Goal: Task Accomplishment & Management: Use online tool/utility

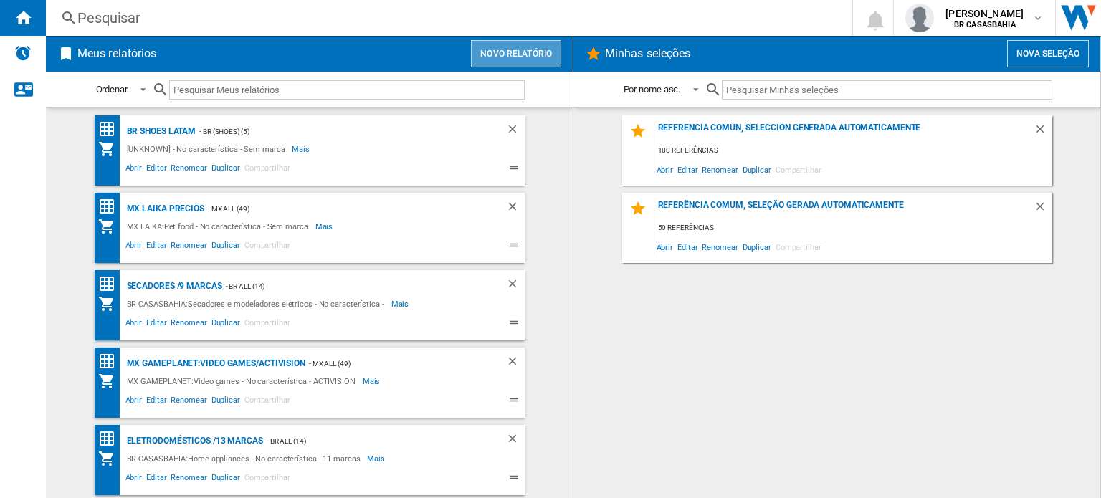
click at [505, 59] on button "Novo relatório" at bounding box center [516, 53] width 90 height 27
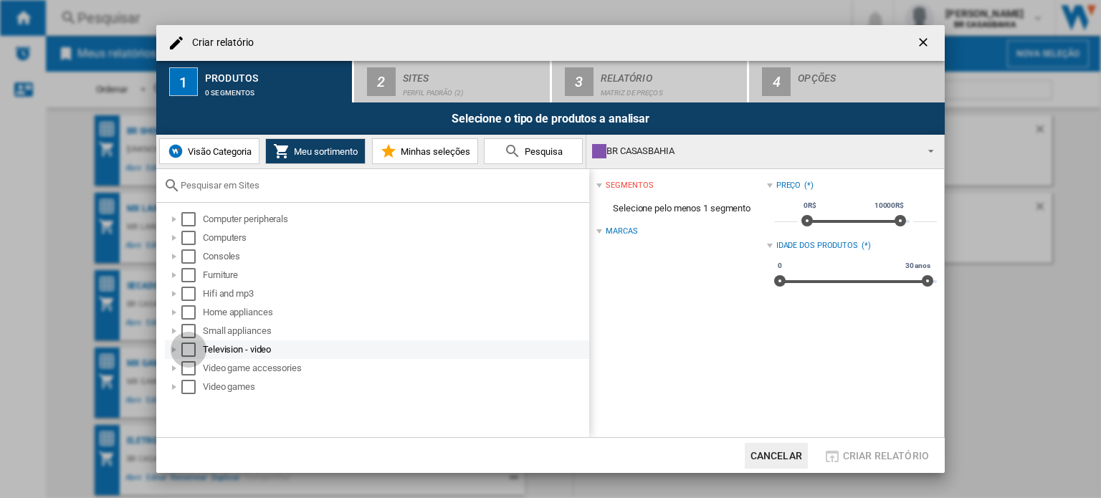
click at [186, 349] on div "Select" at bounding box center [188, 350] width 14 height 14
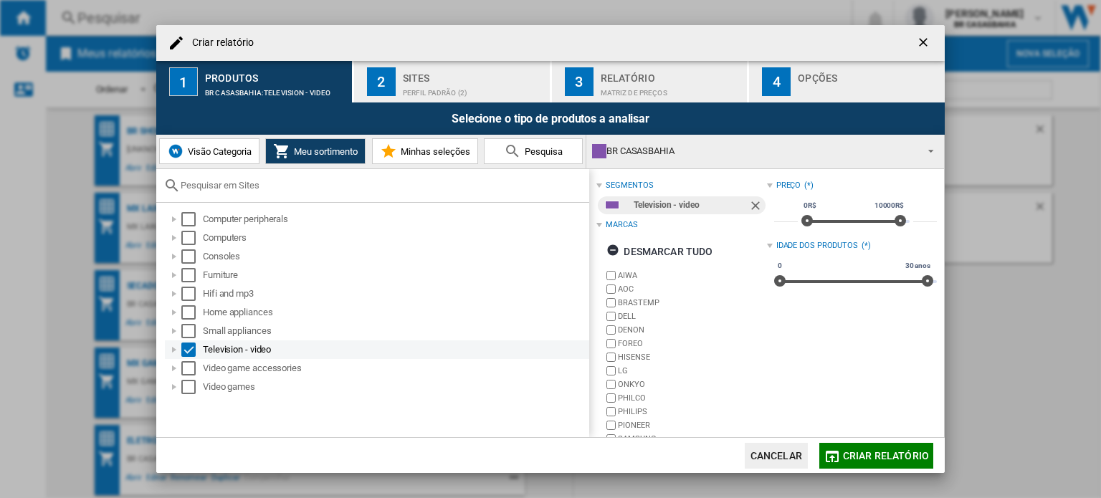
click at [176, 349] on div at bounding box center [174, 350] width 14 height 14
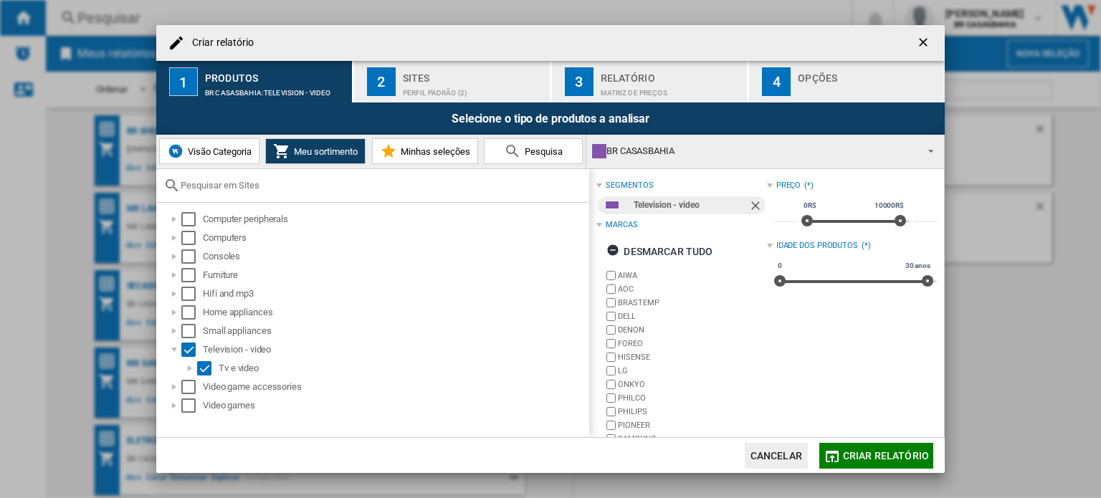
click at [477, 78] on div "Sites" at bounding box center [473, 74] width 141 height 15
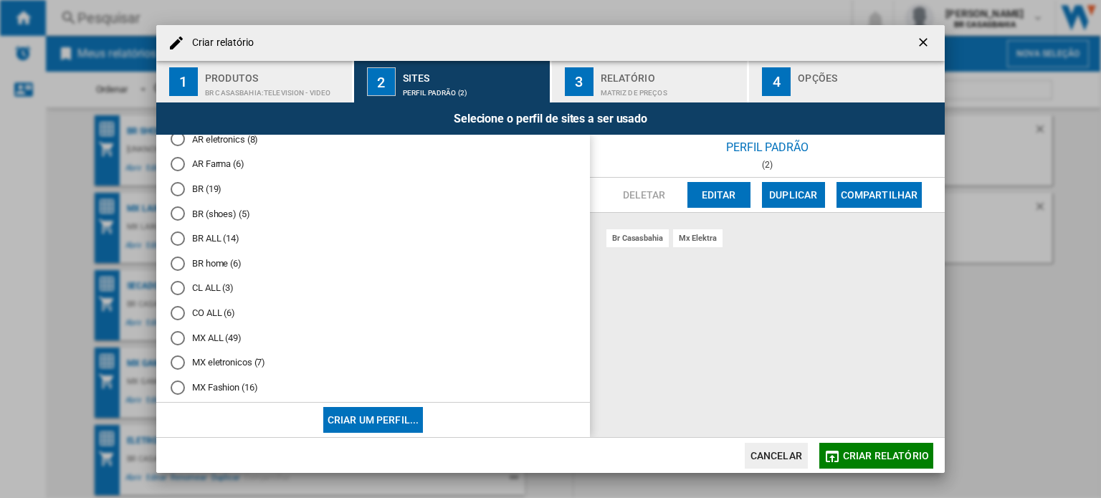
scroll to position [40, 0]
click at [177, 215] on div "BR (19)" at bounding box center [178, 215] width 14 height 14
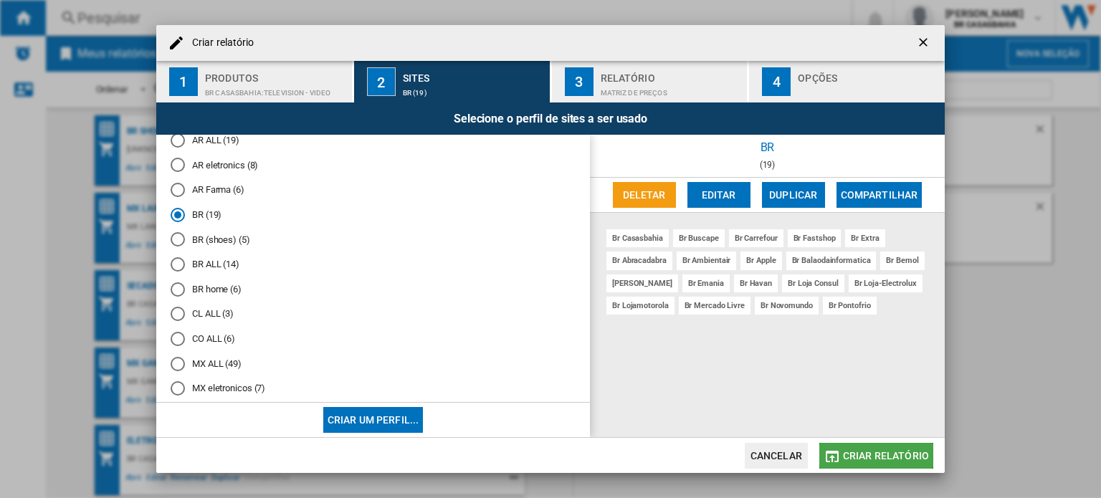
click at [892, 452] on span "Criar relatório" at bounding box center [886, 455] width 86 height 11
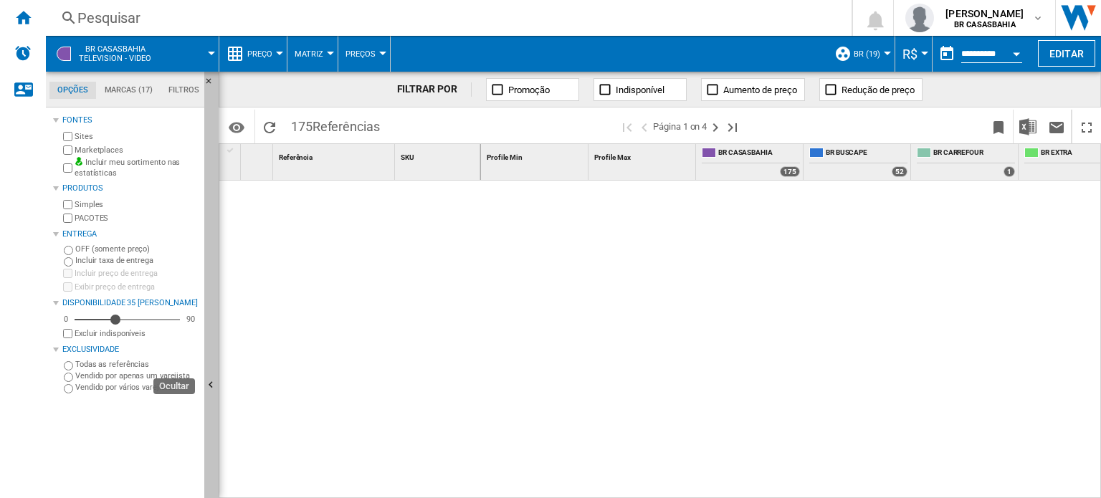
click at [218, 372] on button "Ocultar" at bounding box center [211, 386] width 14 height 629
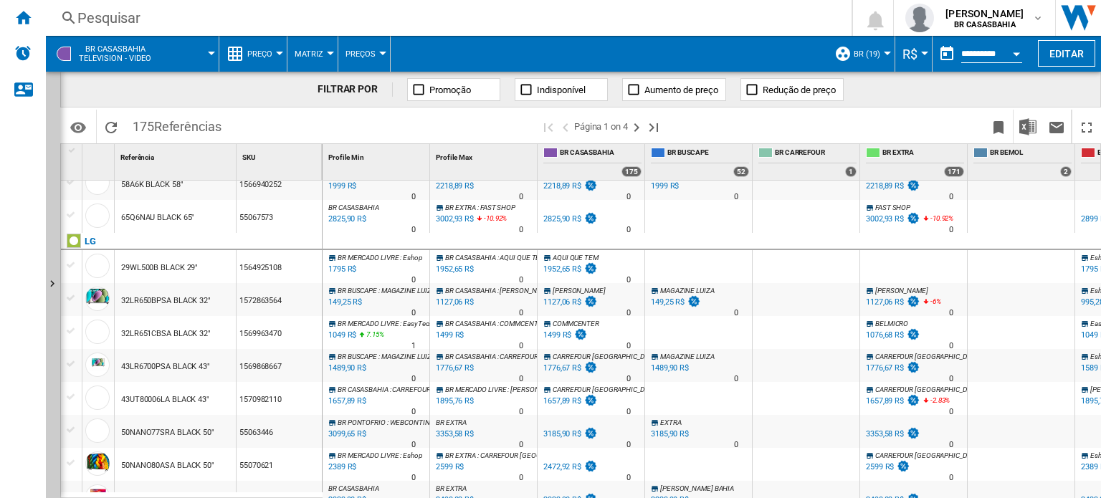
scroll to position [465, 0]
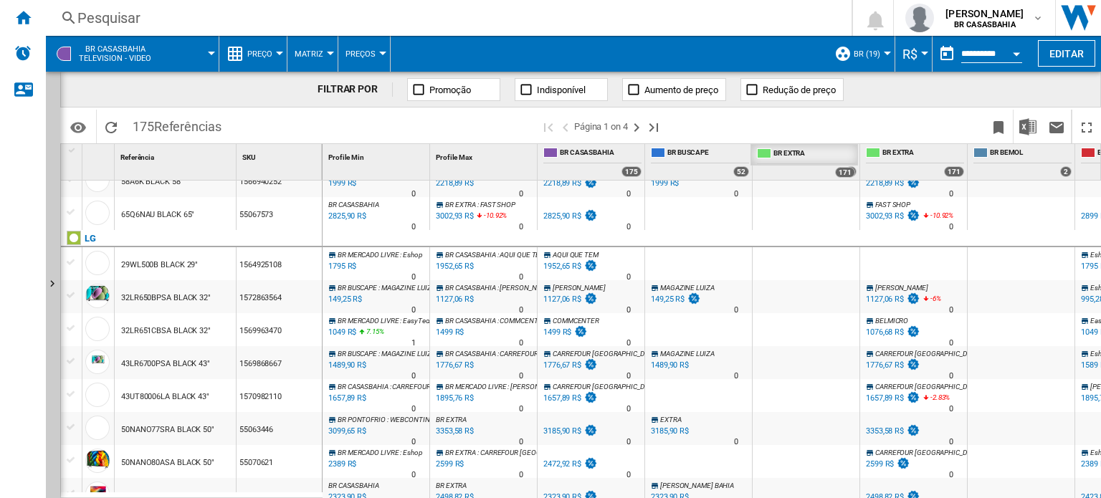
drag, startPoint x: 925, startPoint y: 151, endPoint x: 813, endPoint y: 156, distance: 111.9
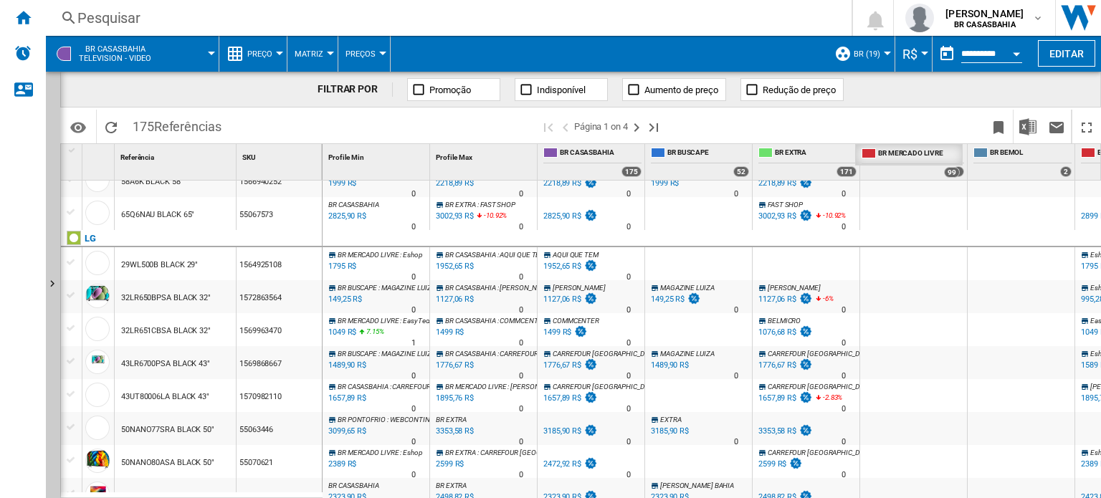
drag, startPoint x: 1092, startPoint y: 154, endPoint x: 868, endPoint y: 186, distance: 226.5
click at [868, 186] on div "Profile Min 1 Profile Max 1 [GEOGRAPHIC_DATA] 175 BR BUSCAPE 52 BR EXTRA 171 BR…" at bounding box center [712, 320] width 778 height 353
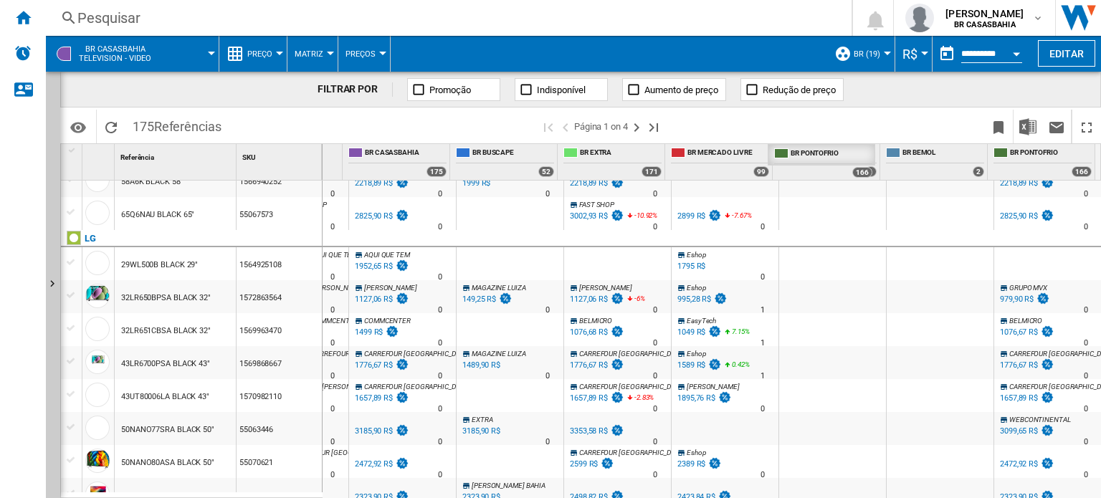
drag, startPoint x: 1046, startPoint y: 153, endPoint x: 826, endPoint y: 203, distance: 225.7
click at [826, 203] on div "Profile Min 1 Profile Max 1 [GEOGRAPHIC_DATA] 175 BR BUSCAPE 52 BR EXTRA 171 BR…" at bounding box center [712, 320] width 778 height 353
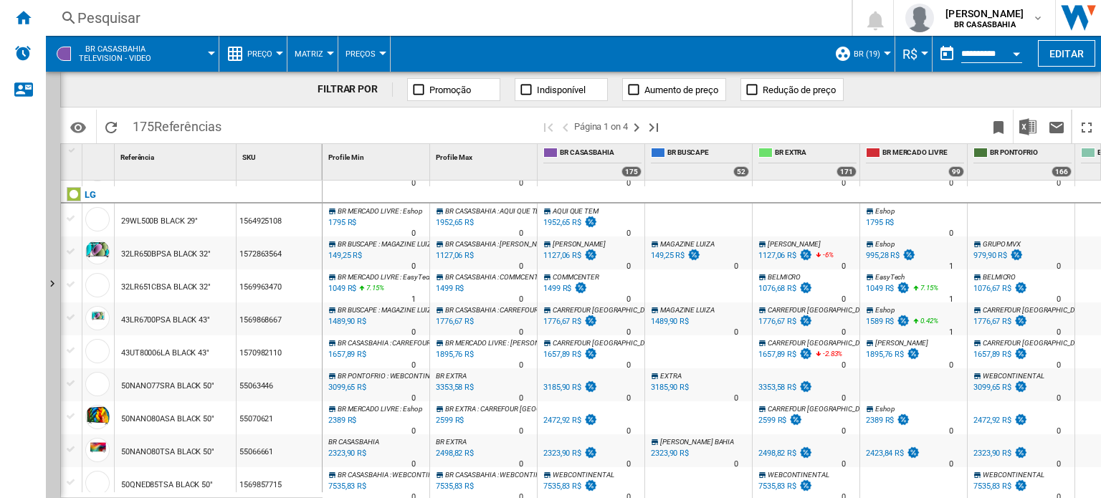
click at [282, 54] on div at bounding box center [279, 54] width 7 height 4
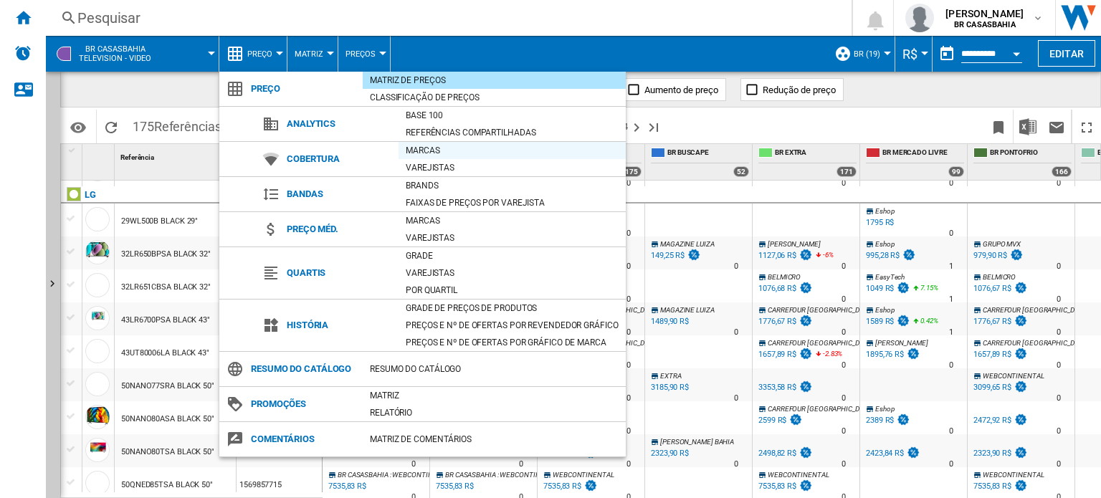
click at [499, 156] on div "Marcas" at bounding box center [512, 150] width 227 height 14
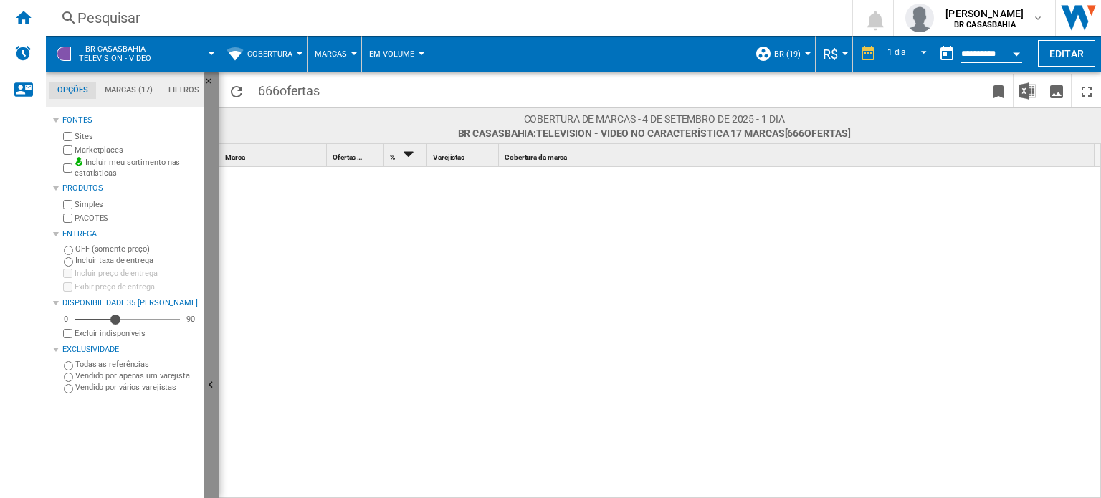
click at [209, 343] on button "Ocultar" at bounding box center [211, 386] width 14 height 629
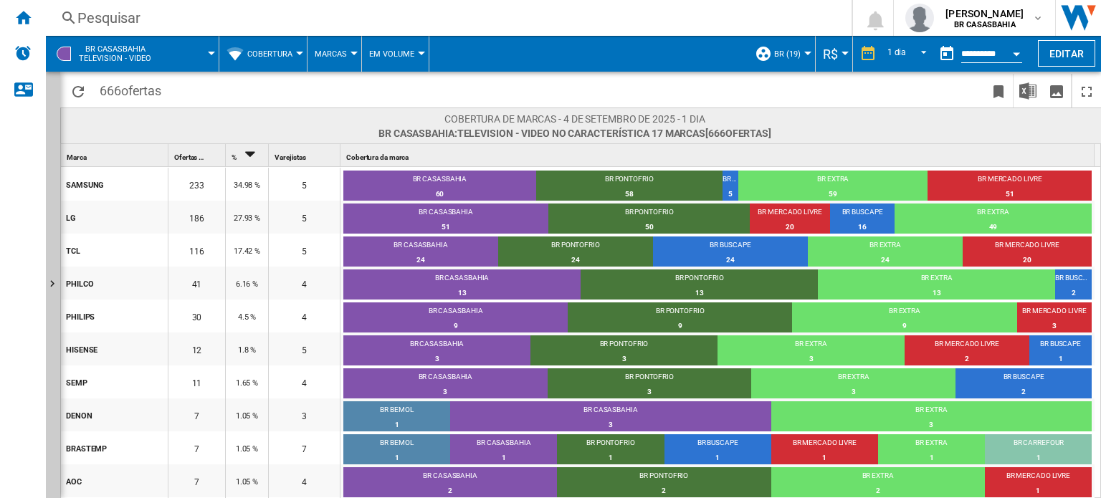
click at [287, 56] on span "Cobertura" at bounding box center [269, 53] width 45 height 9
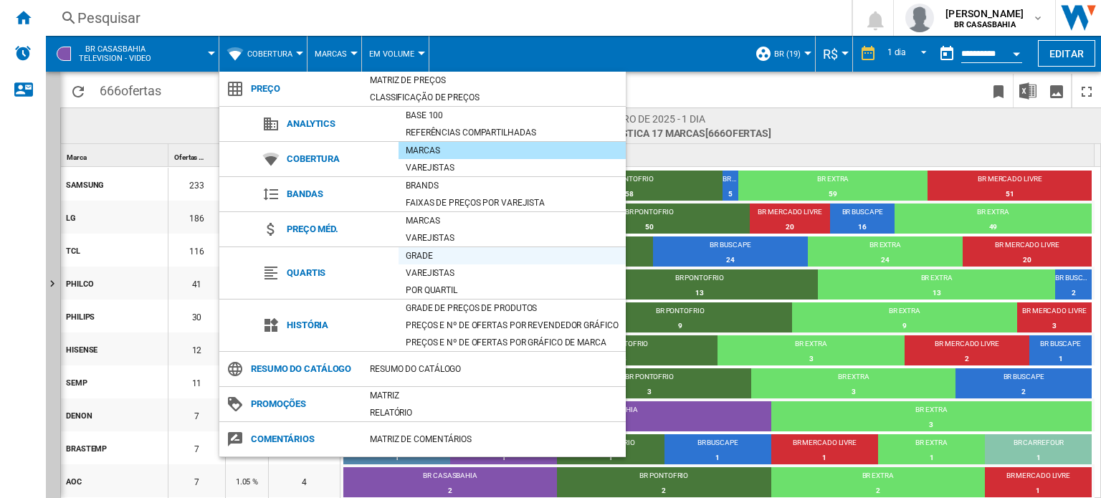
click at [421, 260] on div "Grade" at bounding box center [512, 256] width 227 height 14
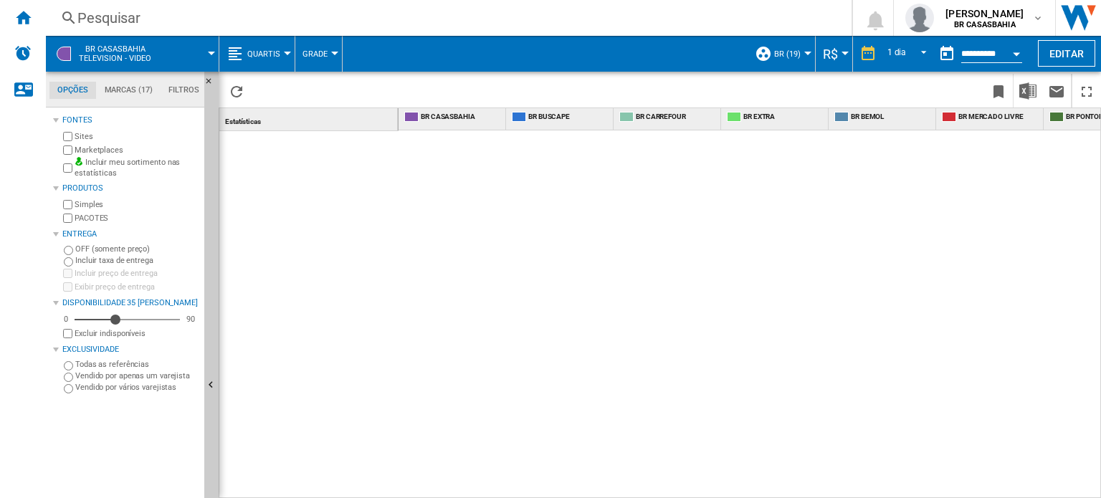
click at [219, 364] on div "Estatísticas 1" at bounding box center [308, 302] width 179 height 389
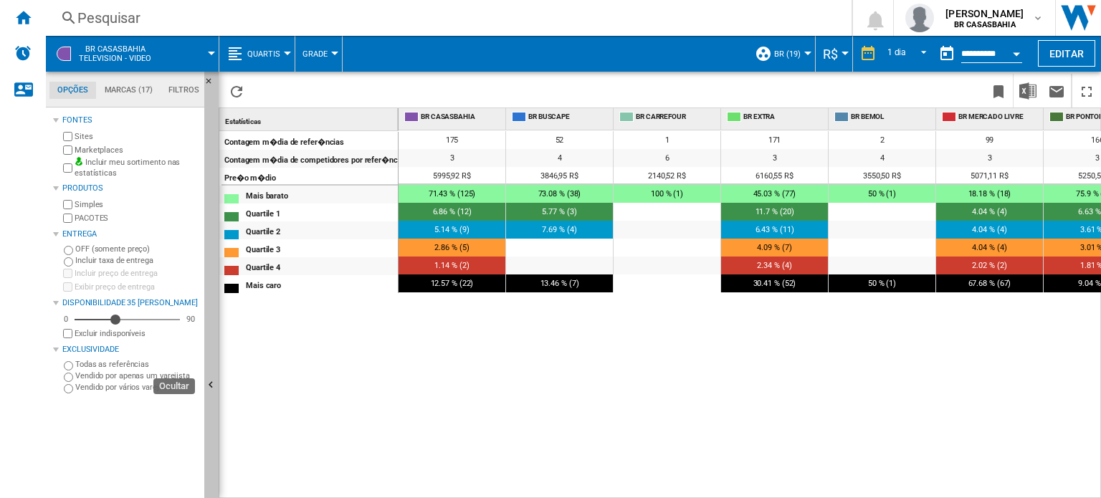
click at [206, 367] on button "Ocultar" at bounding box center [211, 386] width 14 height 629
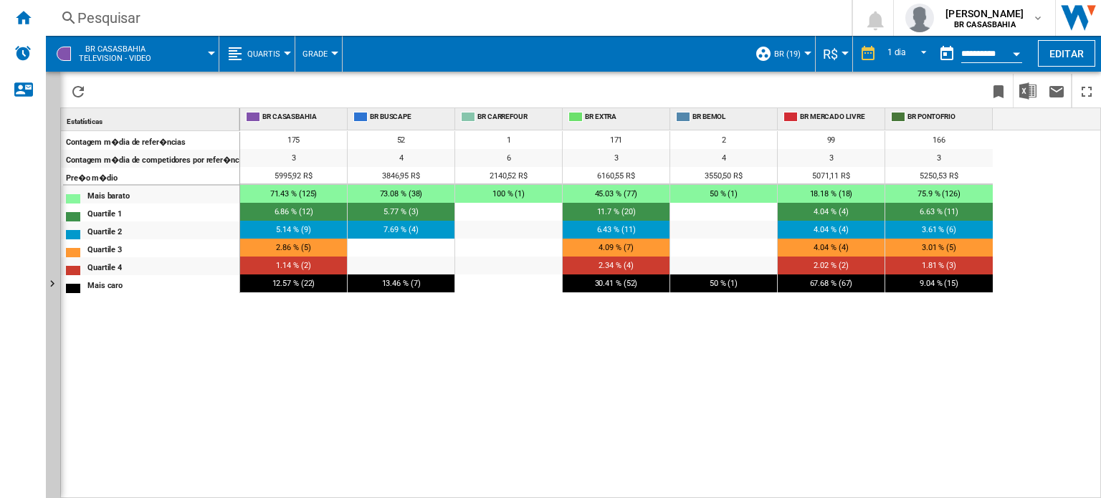
click at [286, 49] on button "Quartis" at bounding box center [267, 54] width 40 height 36
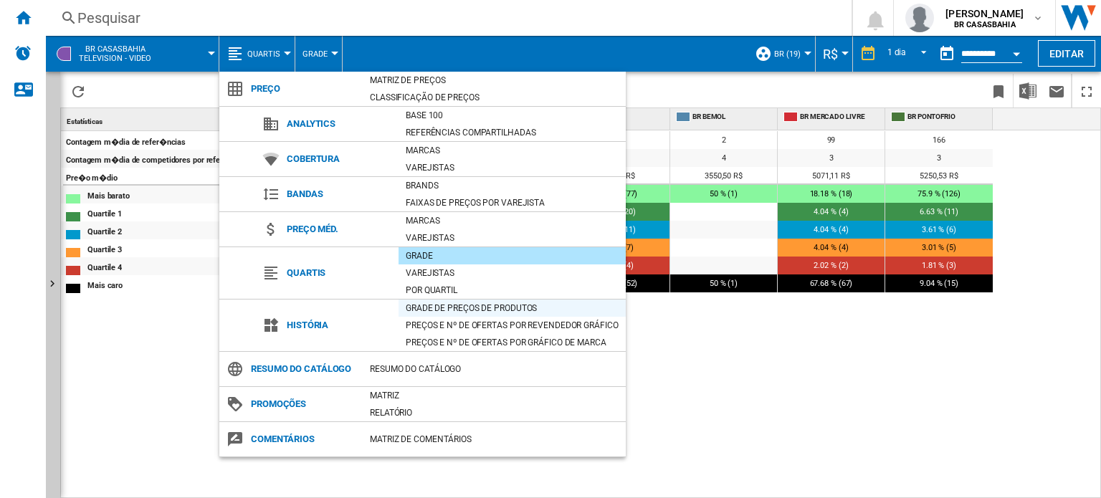
click at [436, 310] on div "Grade de preços de produtos" at bounding box center [512, 308] width 227 height 14
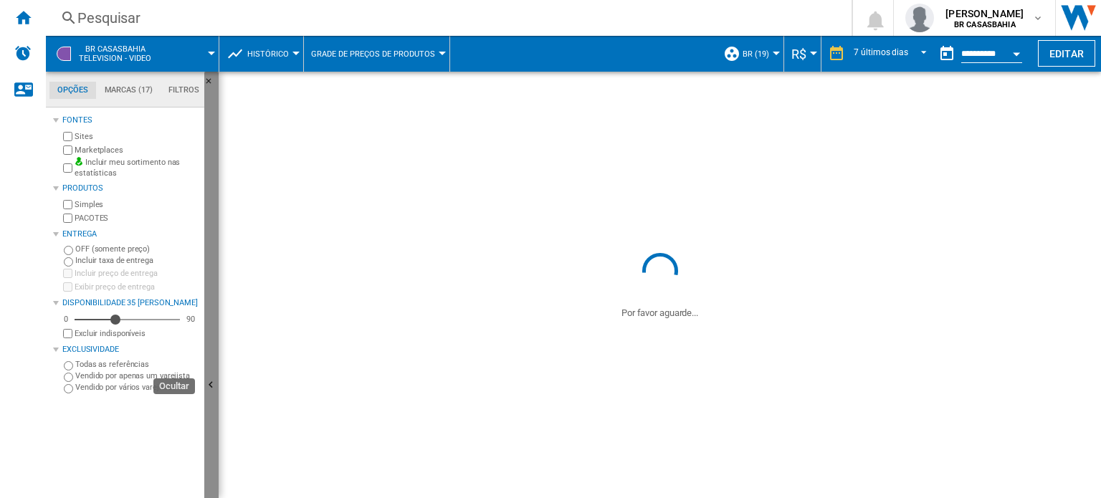
click at [218, 363] on button "Ocultar" at bounding box center [211, 386] width 14 height 629
